Goal: Task Accomplishment & Management: Use online tool/utility

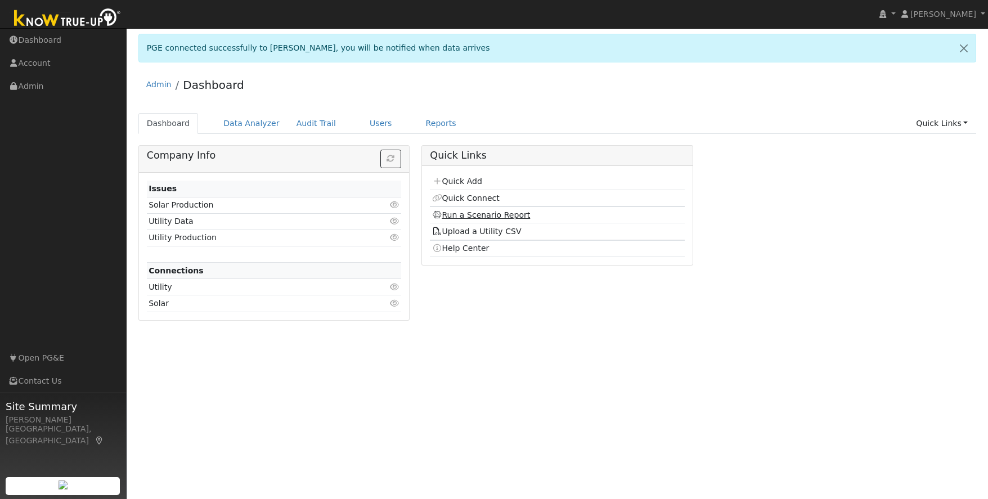
click at [487, 215] on link "Run a Scenario Report" at bounding box center [481, 214] width 98 height 9
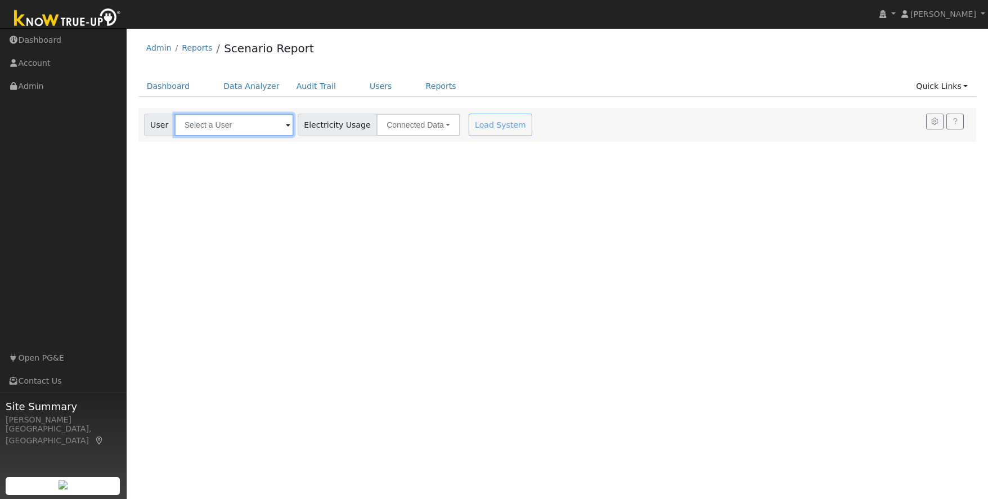
click at [202, 124] on input "text" at bounding box center [233, 125] width 119 height 23
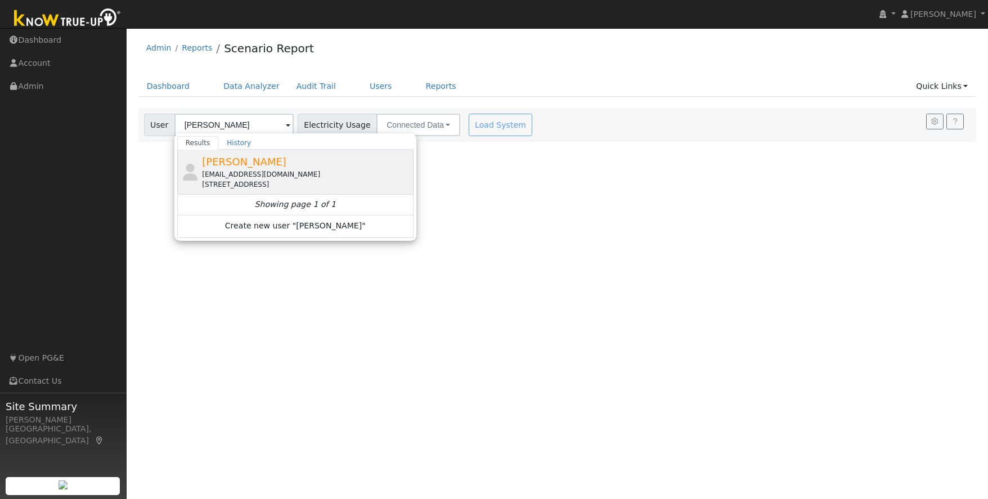
click at [265, 170] on div "yosemitevalleyview@gmail.com" at bounding box center [306, 174] width 209 height 10
type input "jim Mericle"
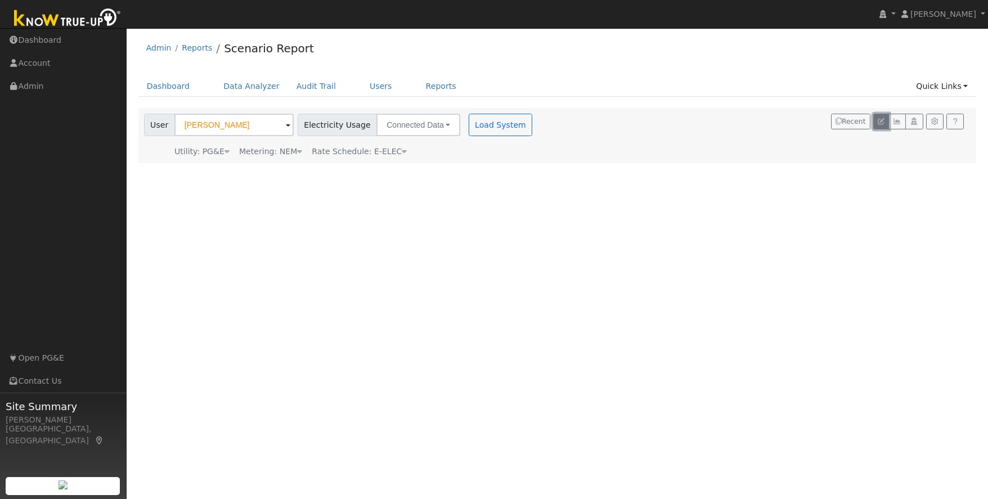
click at [881, 122] on icon "button" at bounding box center [881, 121] width 7 height 7
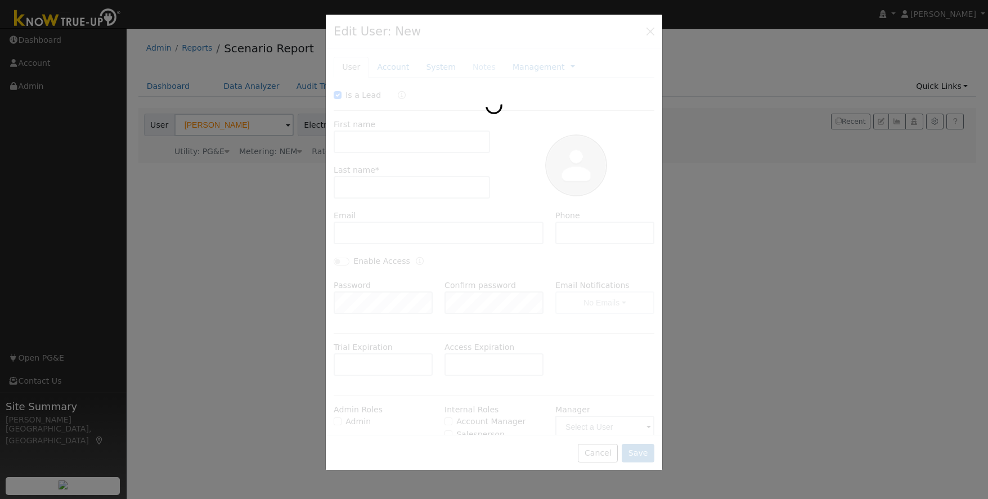
checkbox input "true"
type input "jim"
type input "Mericle"
type input "yosemitevalleyview@gmail.com"
type input "209-297-0988"
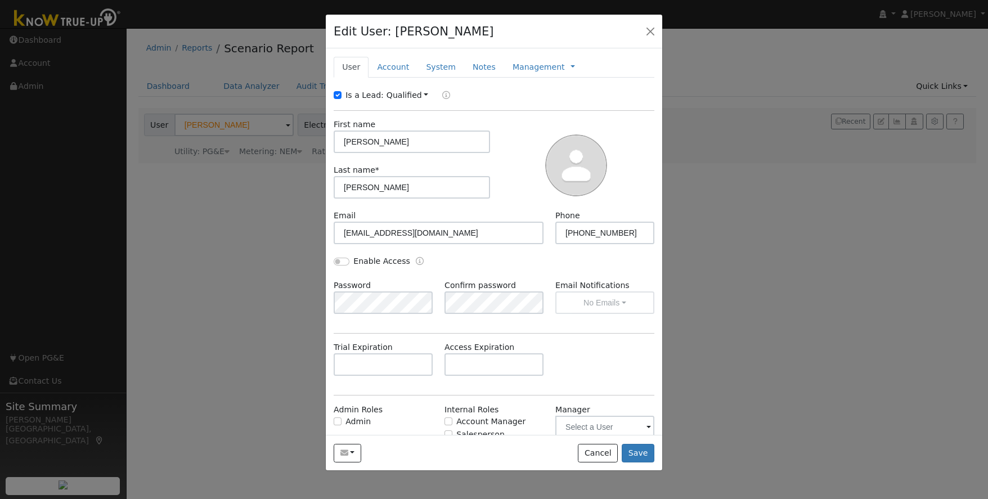
click at [348, 142] on input "jim" at bounding box center [412, 142] width 156 height 23
type input "Jim"
click at [636, 451] on button "Save" at bounding box center [638, 453] width 33 height 19
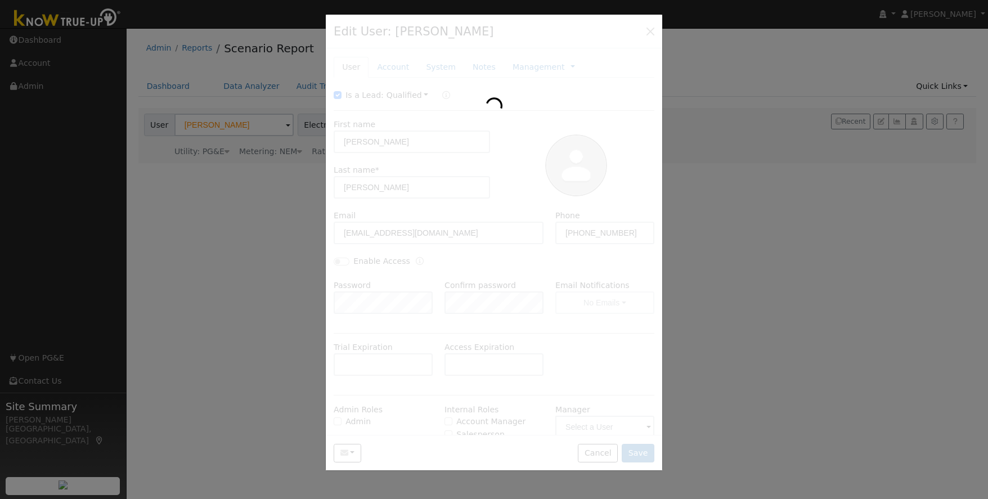
type input "Jim Mericle"
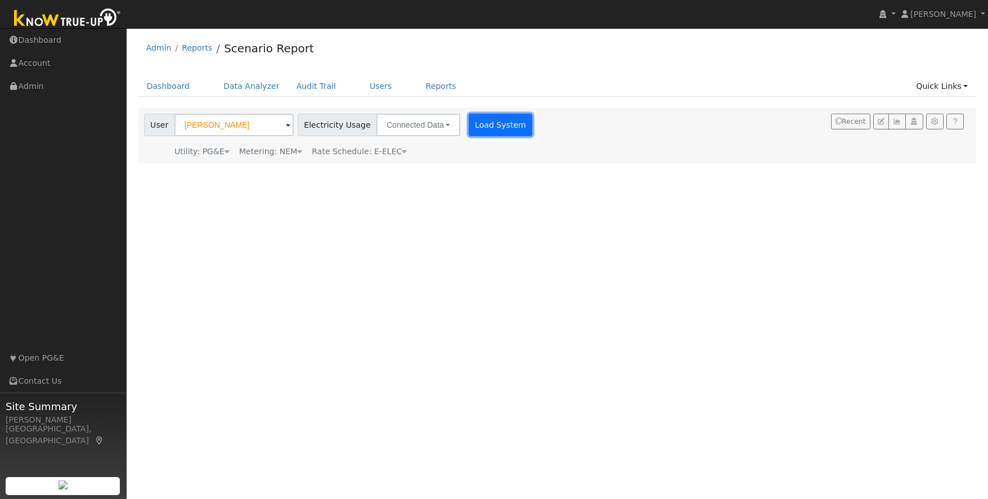
click at [469, 127] on button "Load System" at bounding box center [501, 125] width 64 height 23
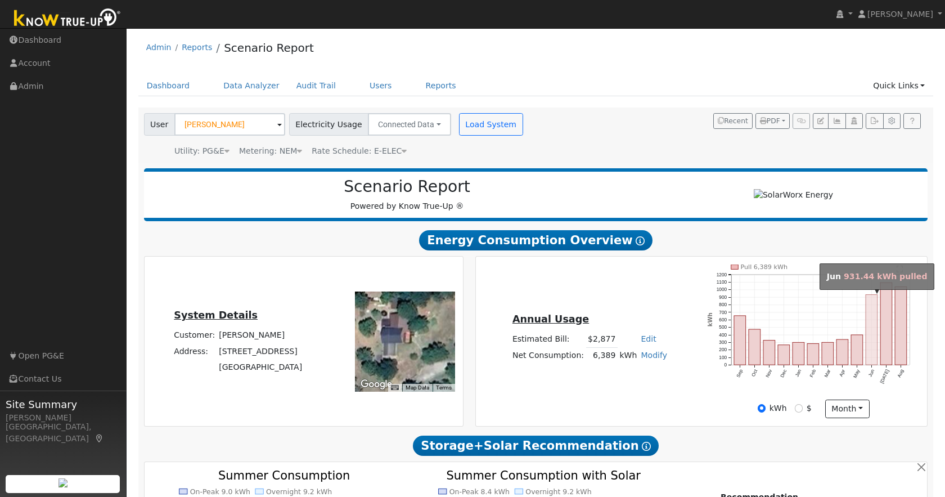
scroll to position [3, 0]
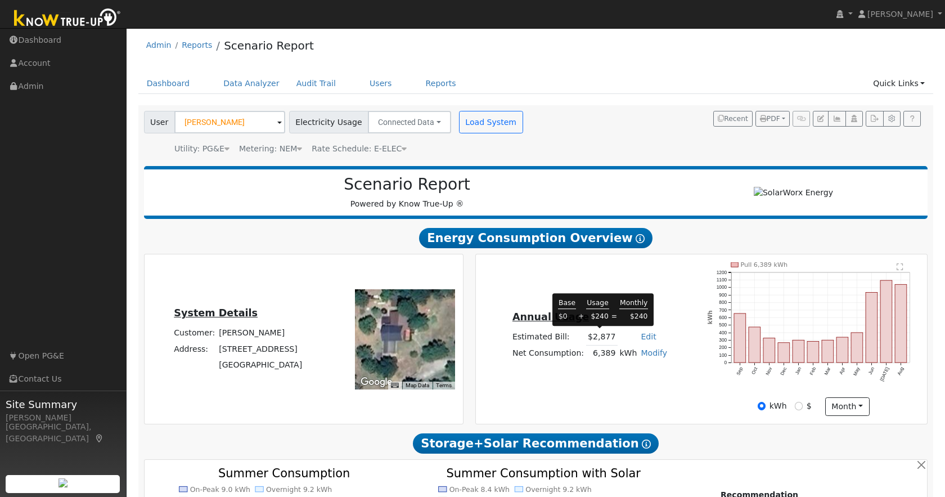
click at [601, 338] on td "$2,877" at bounding box center [602, 337] width 32 height 16
